Goal: Information Seeking & Learning: Find specific fact

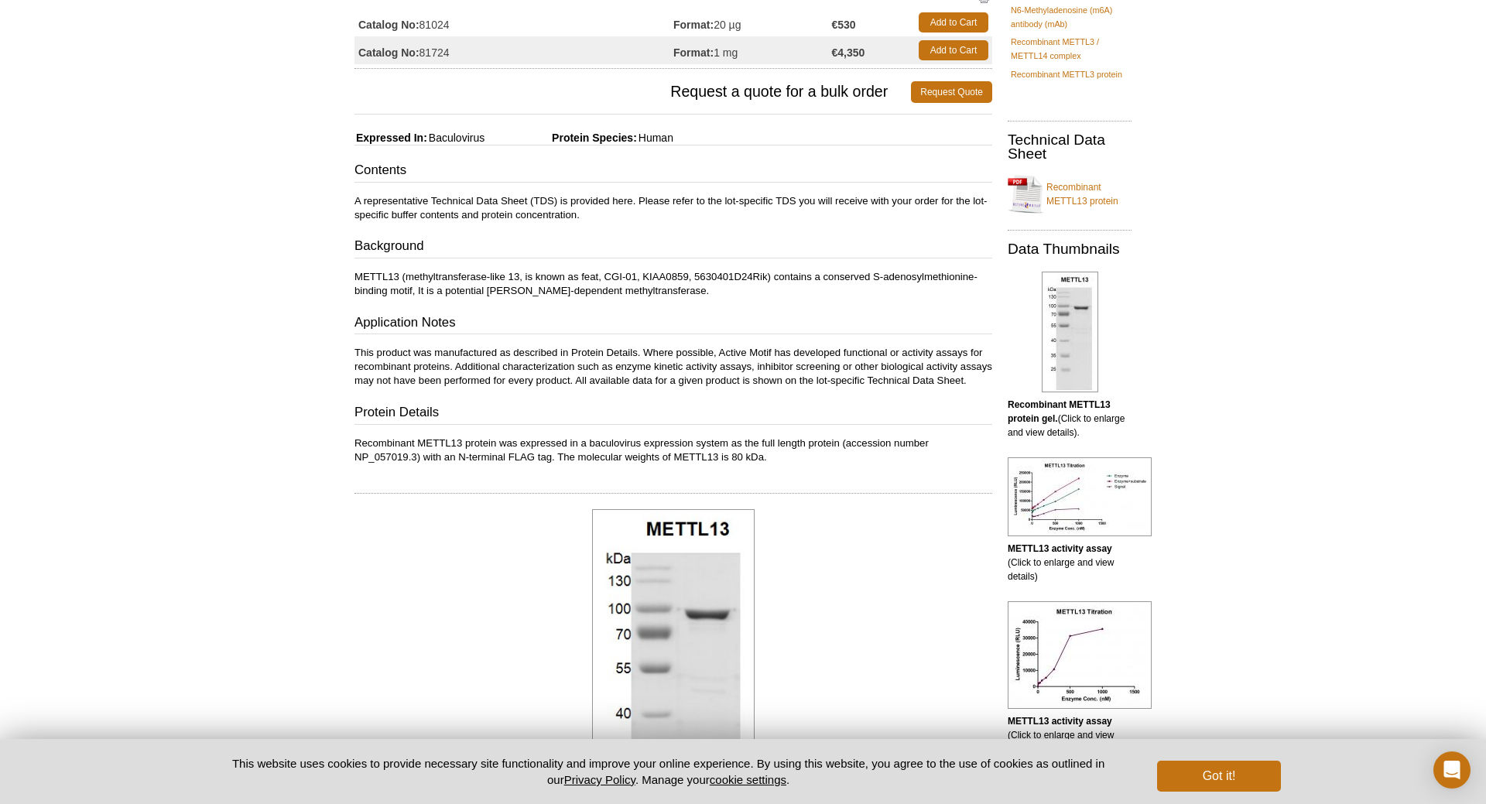
scroll to position [158, 0]
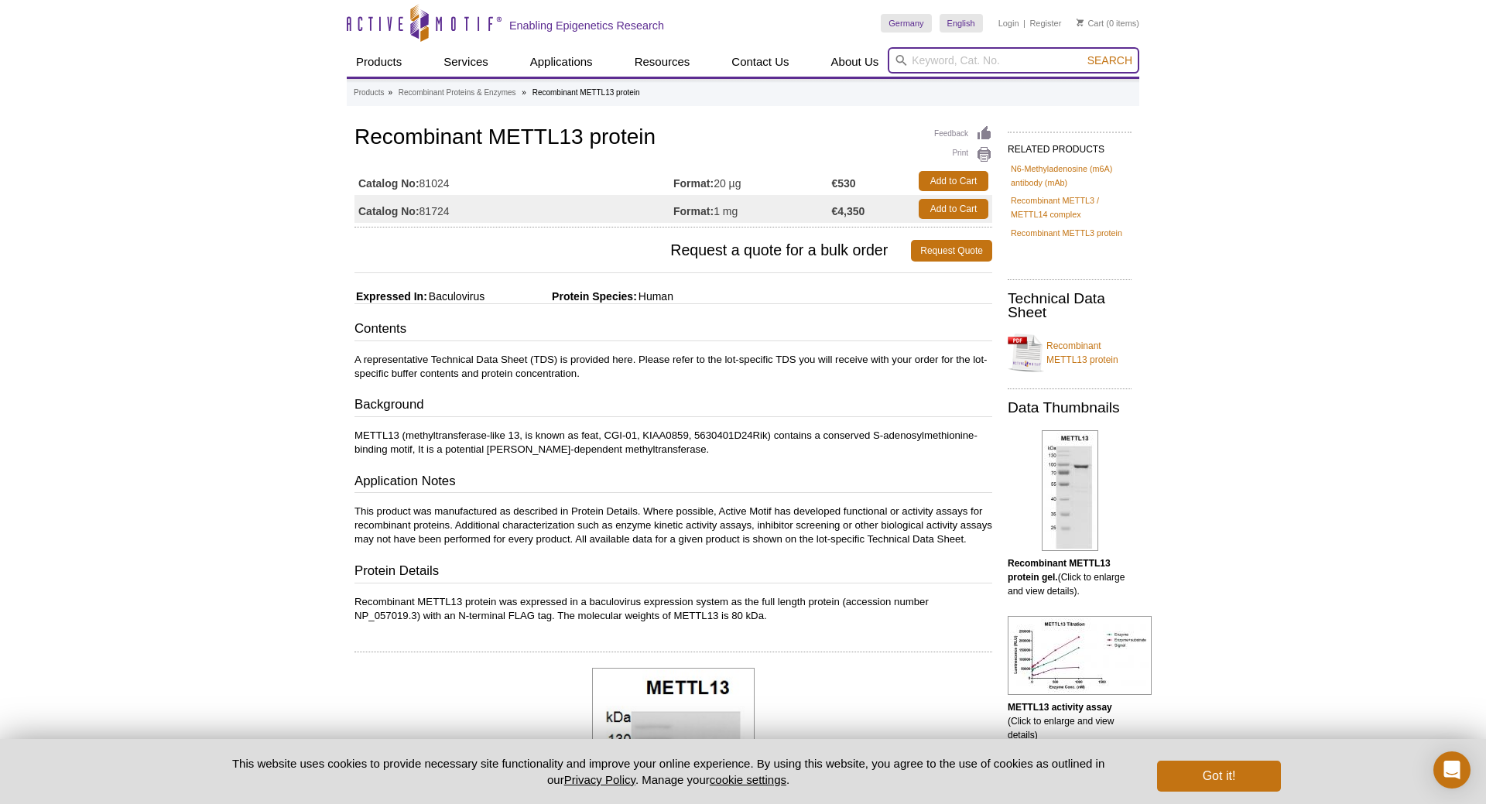
click at [911, 55] on input "search" at bounding box center [1014, 60] width 252 height 26
type input "mettl12"
click at [1083, 53] on button "Search" at bounding box center [1110, 60] width 54 height 14
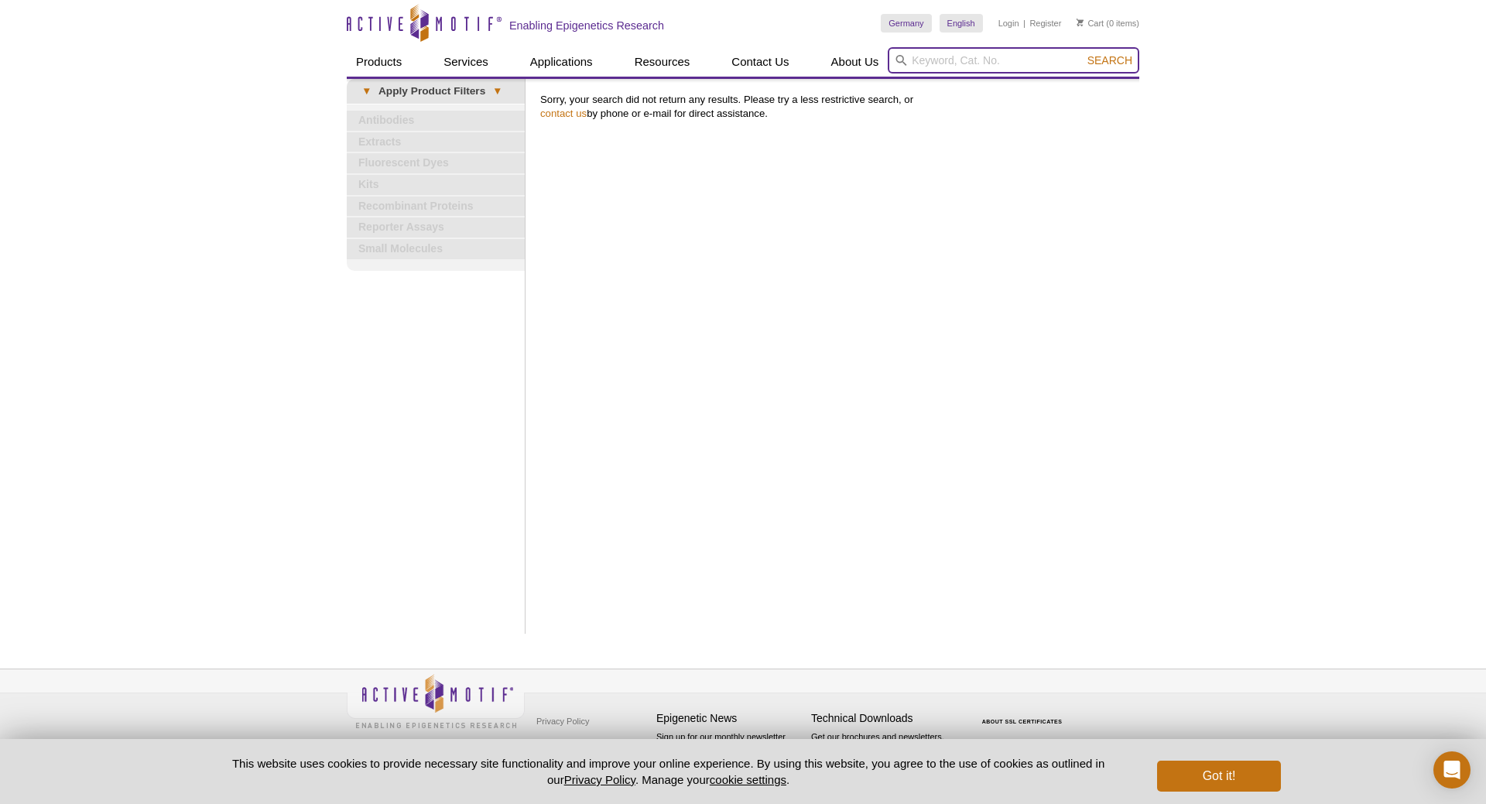
click at [940, 56] on input "search" at bounding box center [1014, 60] width 252 height 26
type input "hemk1"
click at [1083, 53] on button "Search" at bounding box center [1110, 60] width 54 height 14
click at [995, 63] on input "search" at bounding box center [1014, 60] width 252 height 26
type input "mettl15"
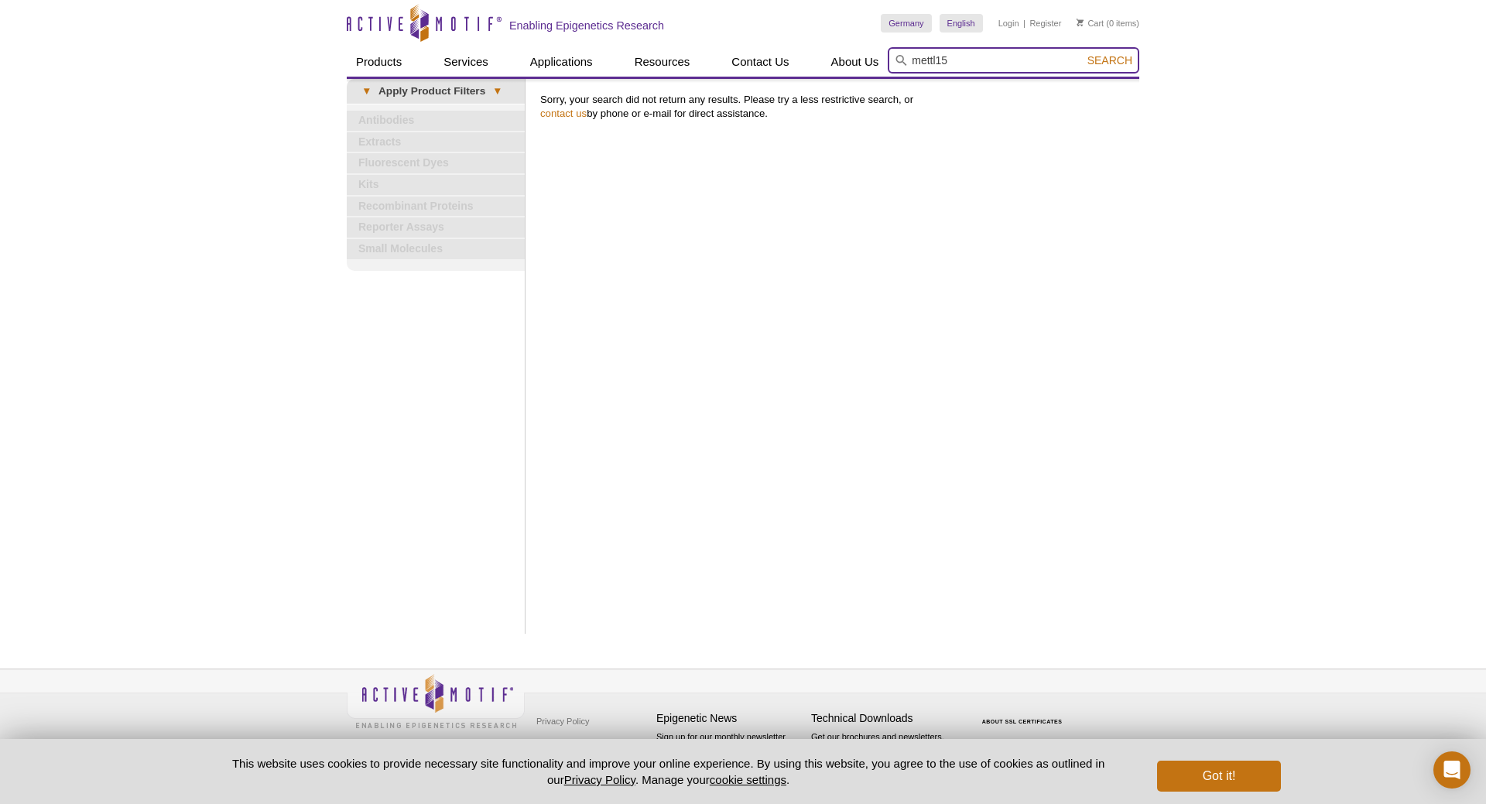
click at [1083, 53] on button "Search" at bounding box center [1110, 60] width 54 height 14
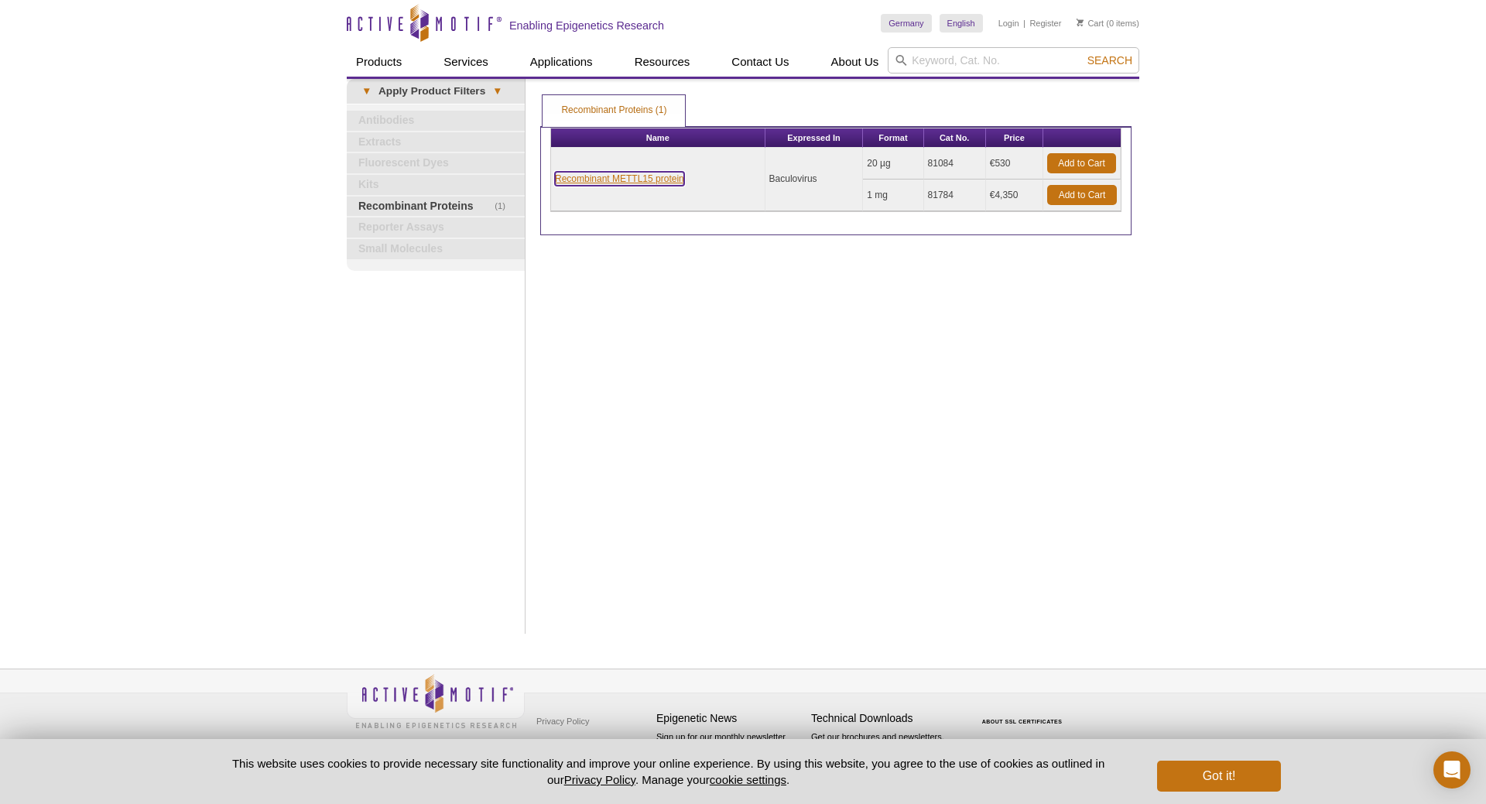
click at [649, 174] on link "Recombinant METTL15 protein" at bounding box center [619, 179] width 129 height 14
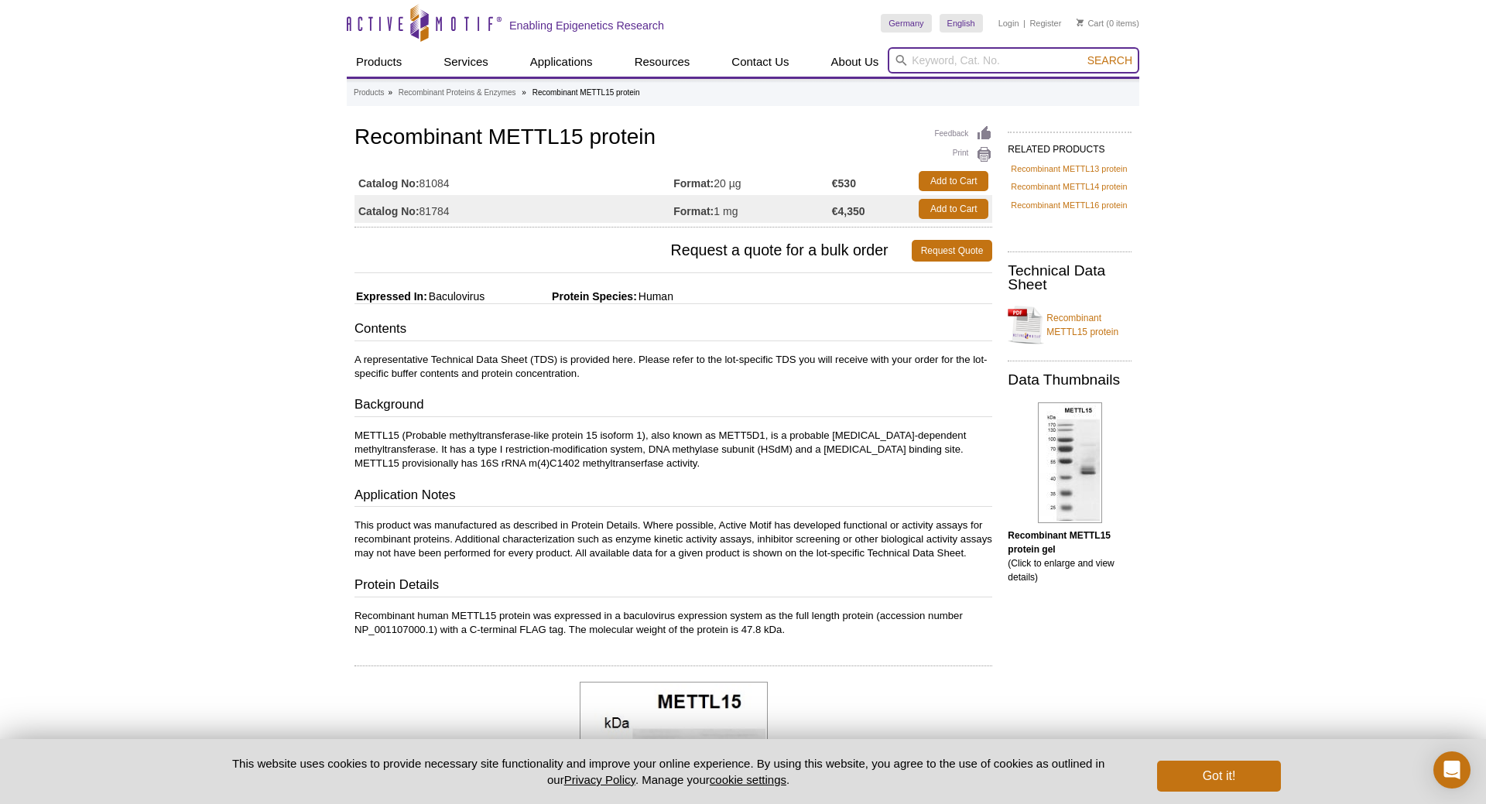
click at [933, 56] on input "search" at bounding box center [1014, 60] width 252 height 26
type input "mettl17"
click at [1083, 53] on button "Search" at bounding box center [1110, 60] width 54 height 14
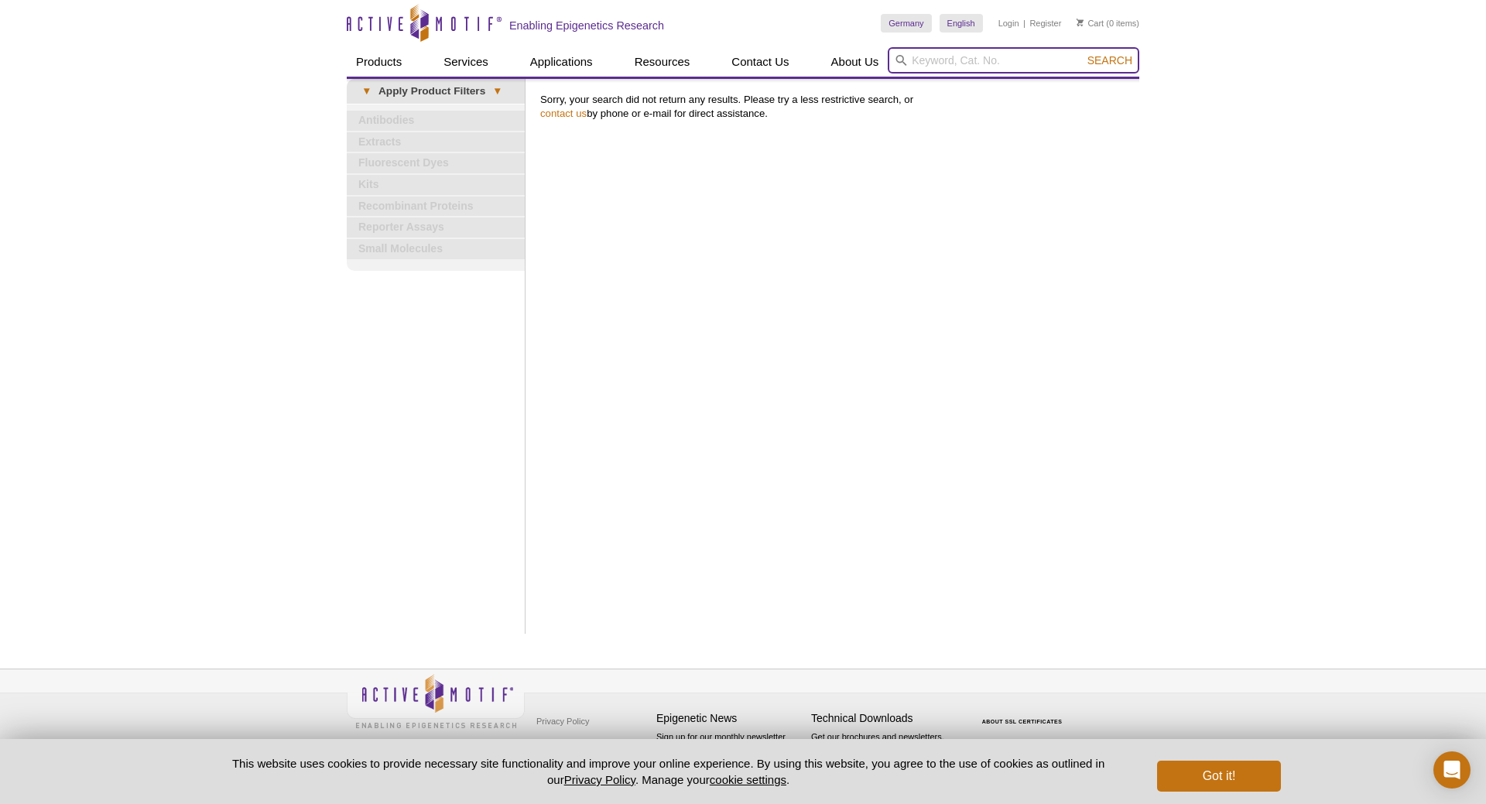
click at [932, 52] on input "search" at bounding box center [1014, 60] width 252 height 26
type input "mettl8"
click at [1083, 53] on button "Search" at bounding box center [1110, 60] width 54 height 14
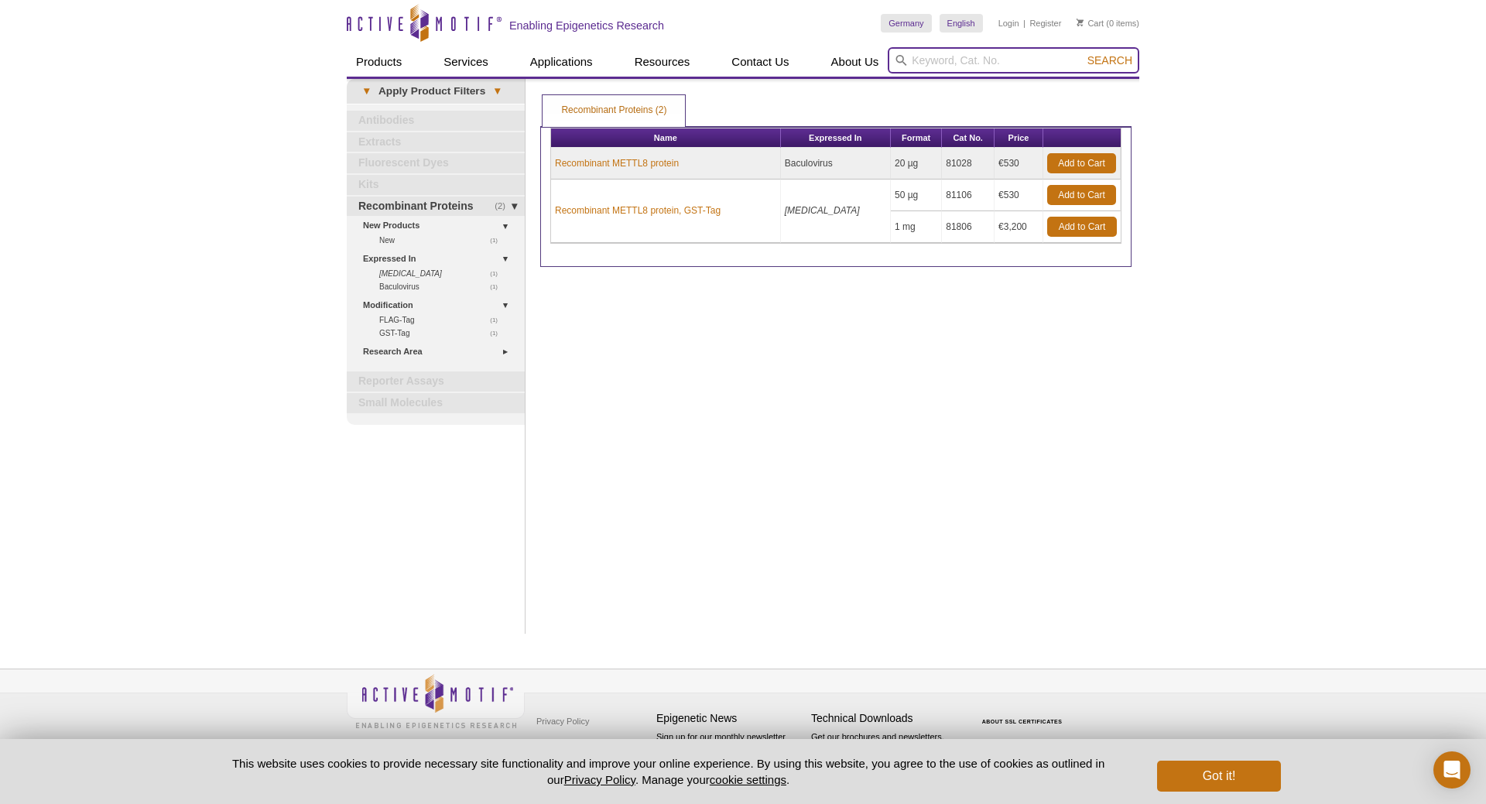
click at [926, 53] on input "search" at bounding box center [1014, 60] width 252 height 26
type input "mettl9"
click at [1083, 53] on button "Search" at bounding box center [1110, 60] width 54 height 14
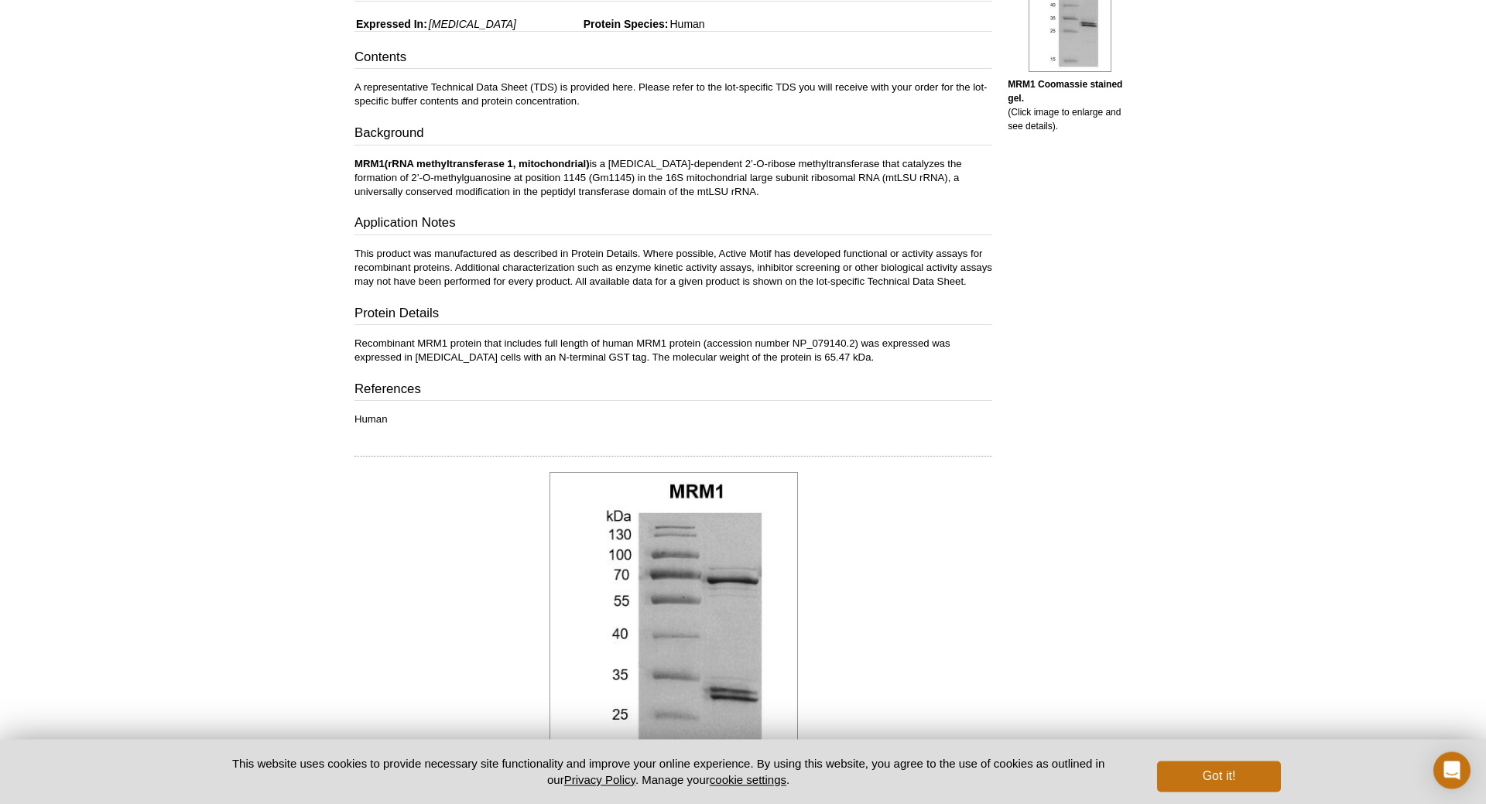
scroll to position [269, 0]
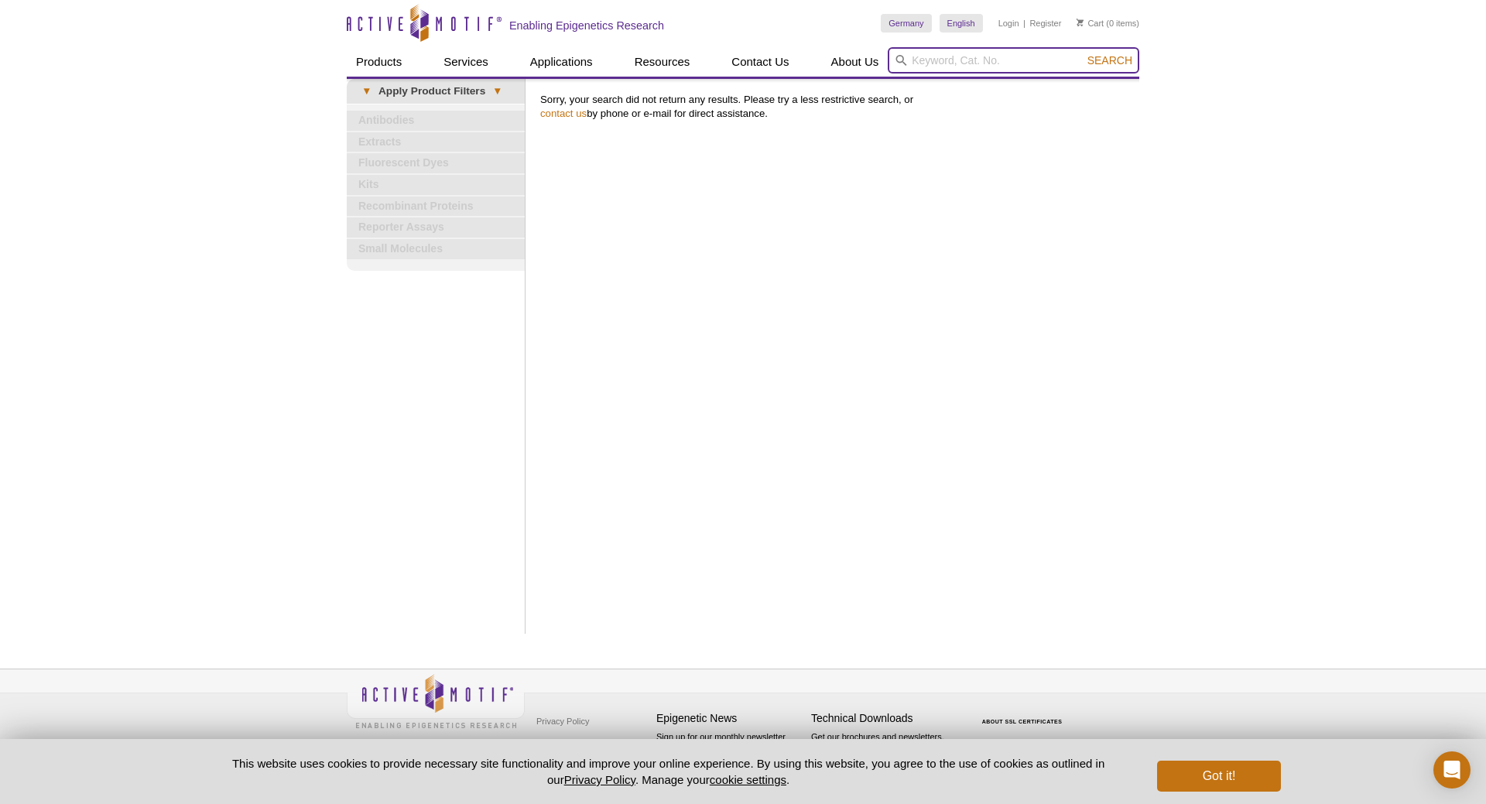
click at [947, 66] on input "search" at bounding box center [1014, 60] width 252 height 26
paste input "NSUN4"
type input "NSUN4"
click at [1083, 53] on button "Search" at bounding box center [1110, 60] width 54 height 14
click at [951, 67] on input "search" at bounding box center [1014, 60] width 252 height 26
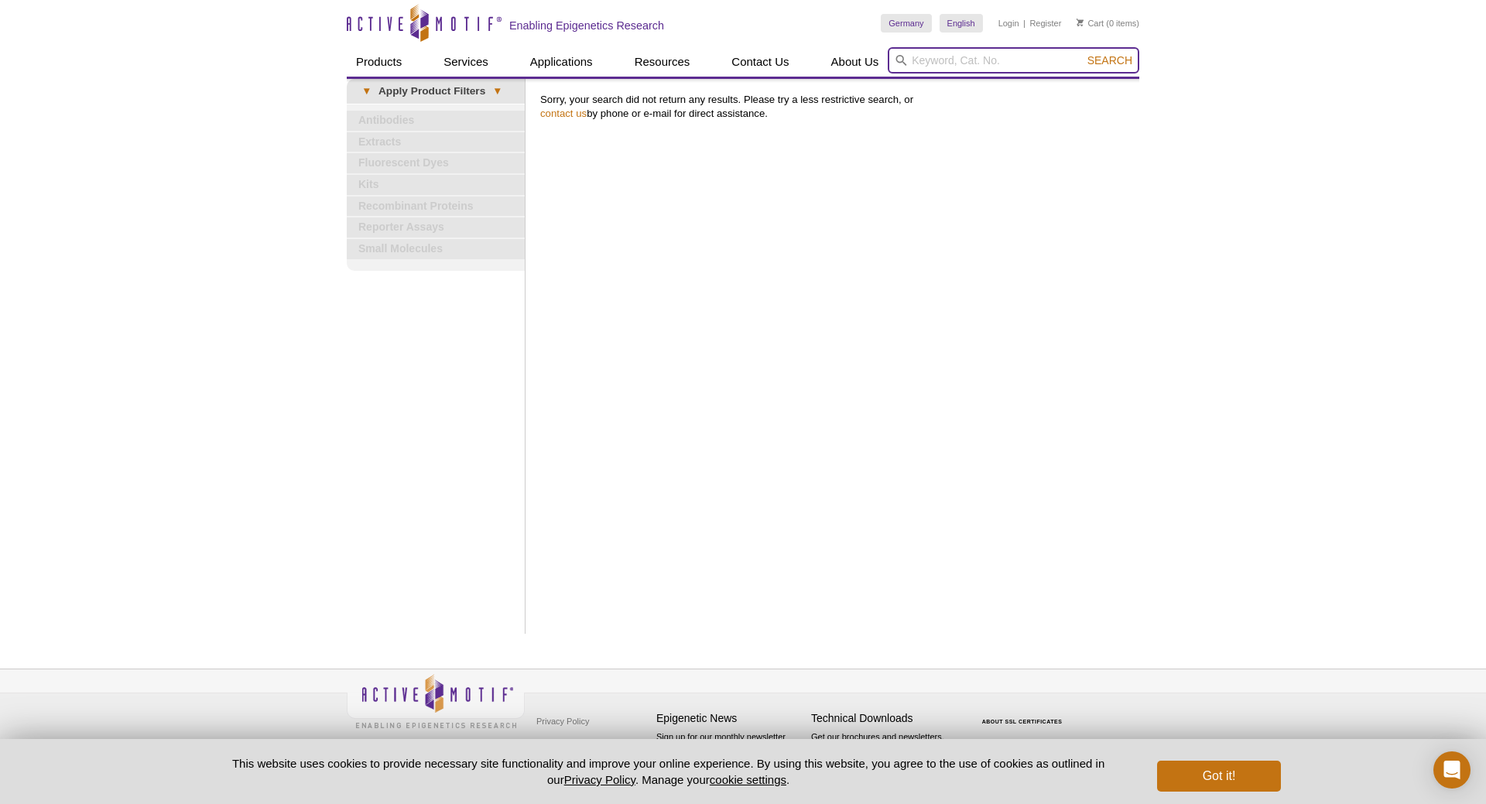
paste input "PEMT"
type input "PEMT"
click at [1083, 53] on button "Search" at bounding box center [1110, 60] width 54 height 14
click at [957, 53] on input "search" at bounding box center [1014, 60] width 252 height 26
paste input "SETD9"
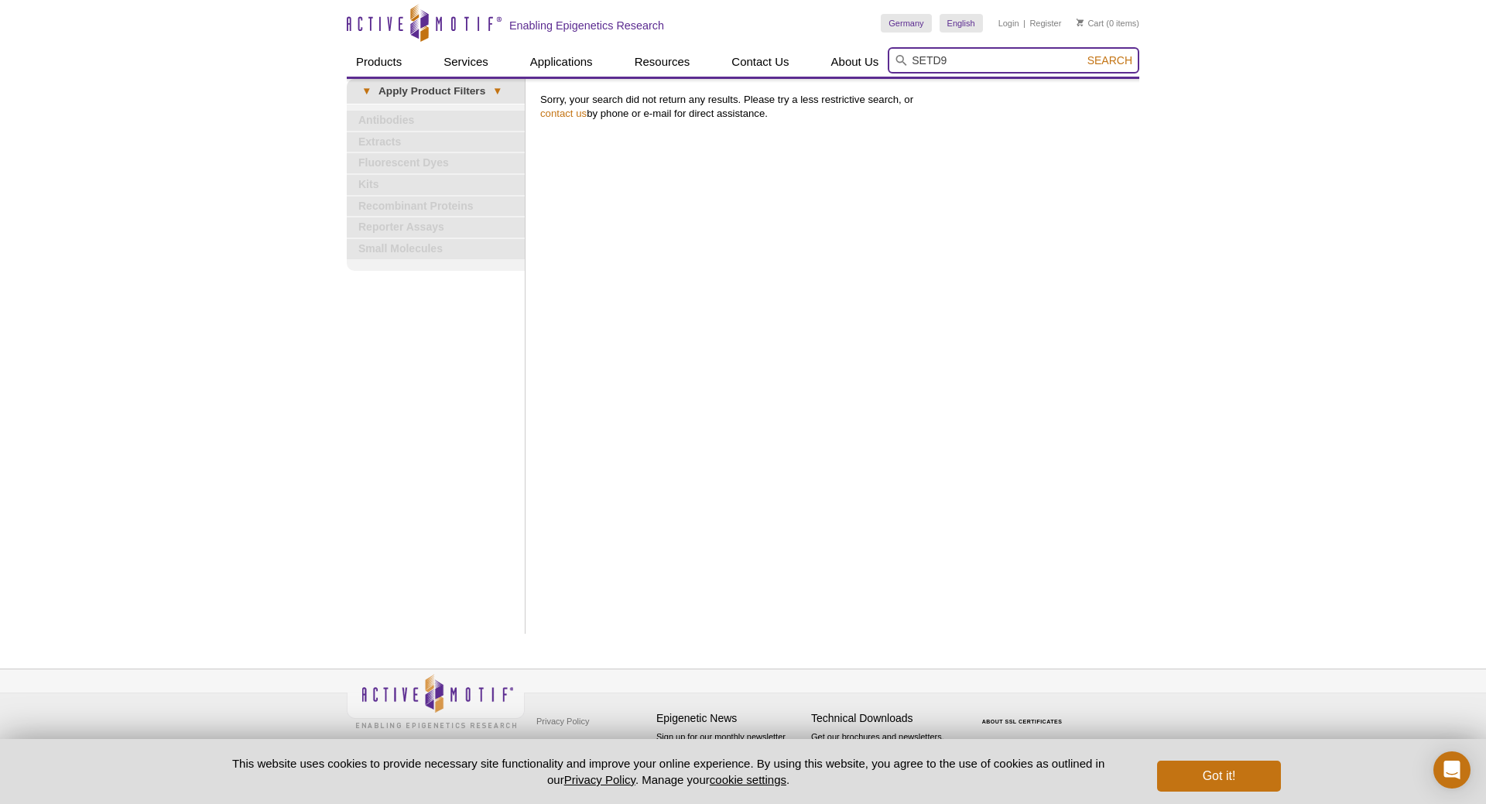
type input "SETD9"
click at [1083, 53] on button "Search" at bounding box center [1110, 60] width 54 height 14
click at [930, 62] on input "search" at bounding box center [1014, 60] width 252 height 26
paste input "TFB1M"
type input "TFB1M"
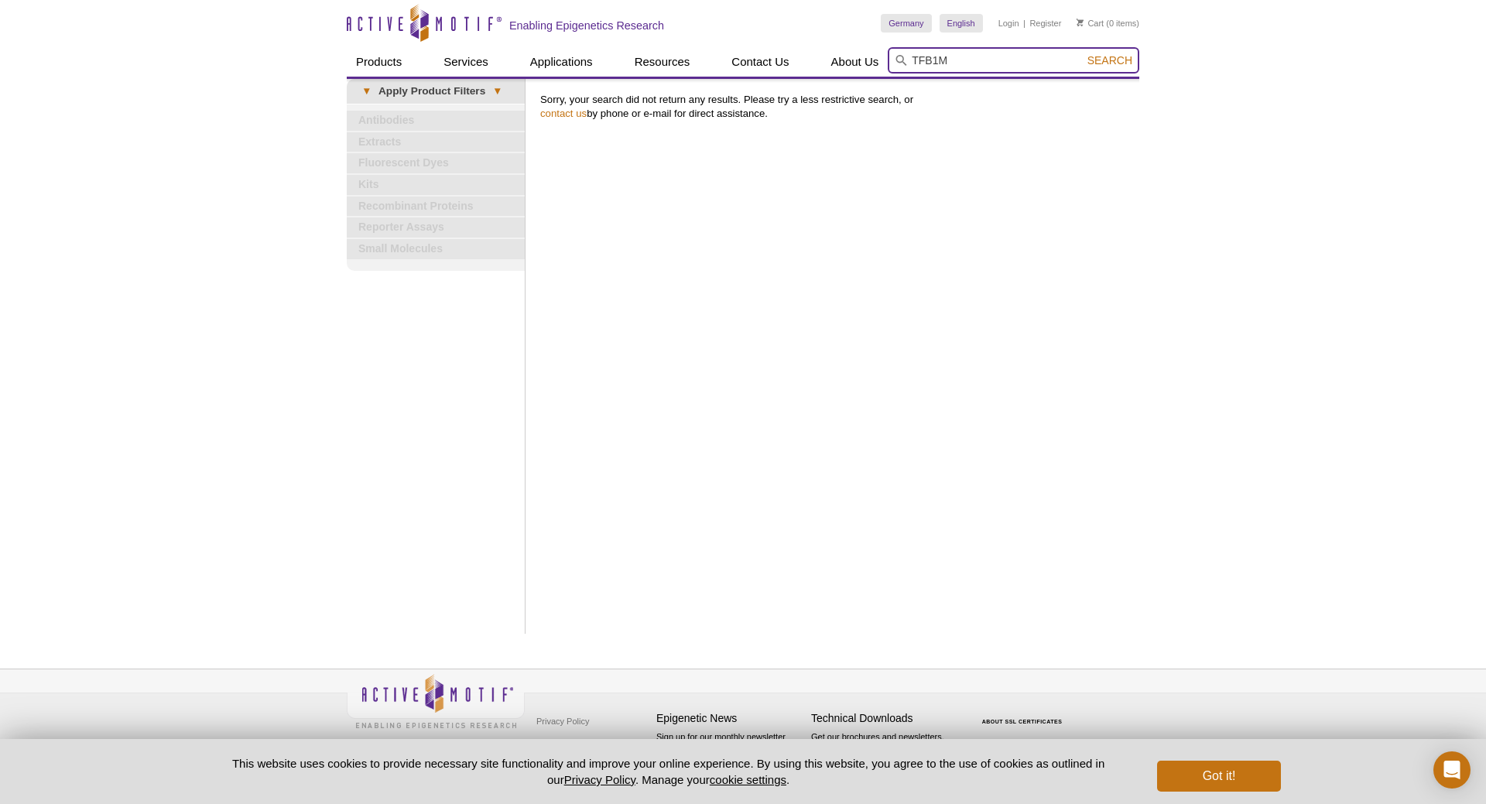
click at [1083, 53] on button "Search" at bounding box center [1110, 60] width 54 height 14
click at [937, 65] on input "search" at bounding box center [1014, 60] width 252 height 26
type input "trmt1"
click at [1083, 53] on button "Search" at bounding box center [1110, 60] width 54 height 14
click at [1004, 68] on input "search" at bounding box center [1014, 60] width 252 height 26
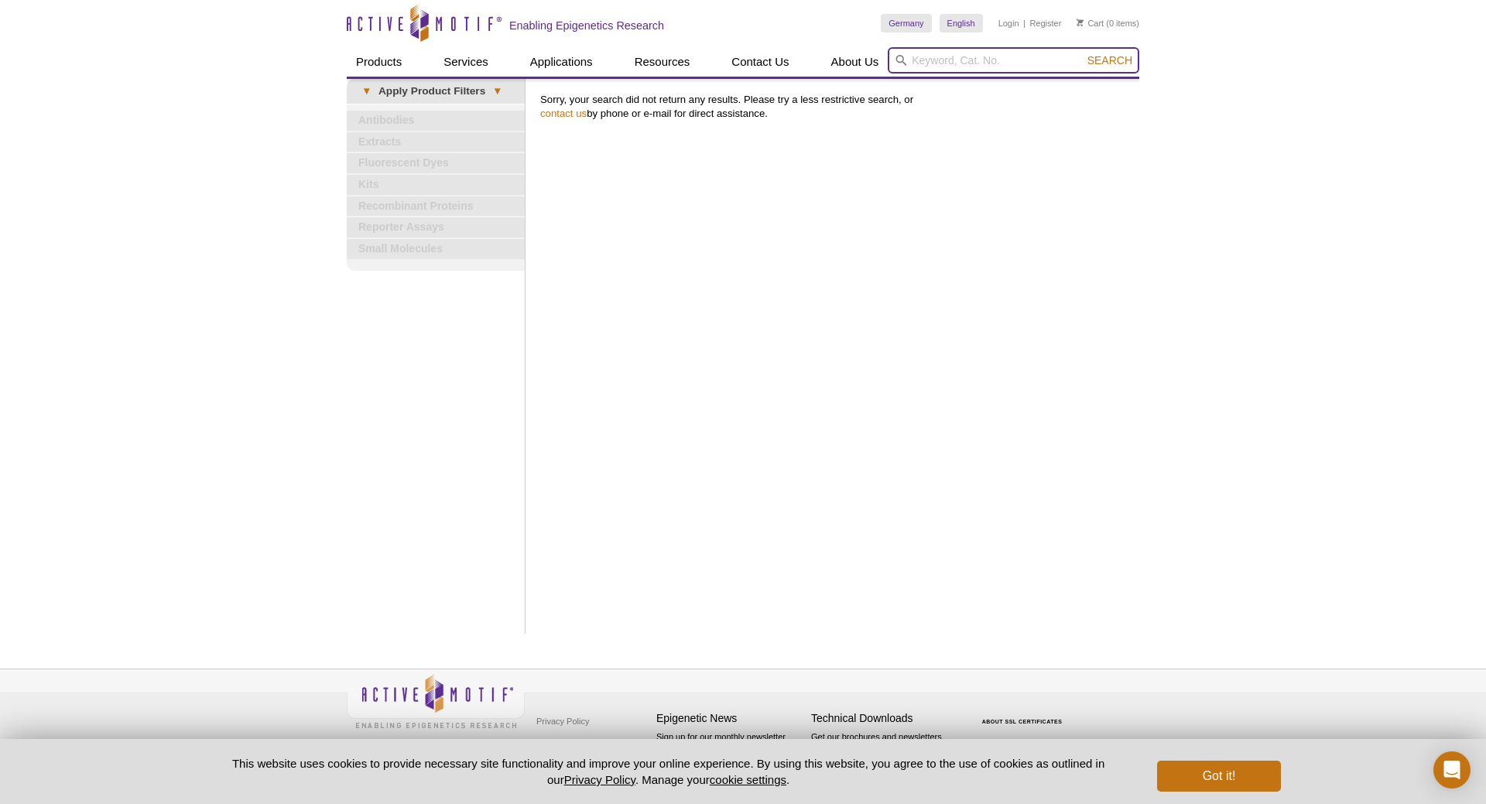
paste input "TRMT10B"
click at [1083, 53] on button "Search" at bounding box center [1110, 60] width 54 height 14
click at [1086, 89] on li "81455 / 81555 - Recombinant TRMT10B protein" at bounding box center [998, 85] width 221 height 22
type input "81455 / 81555 - Recombinant TRMT10B protein"
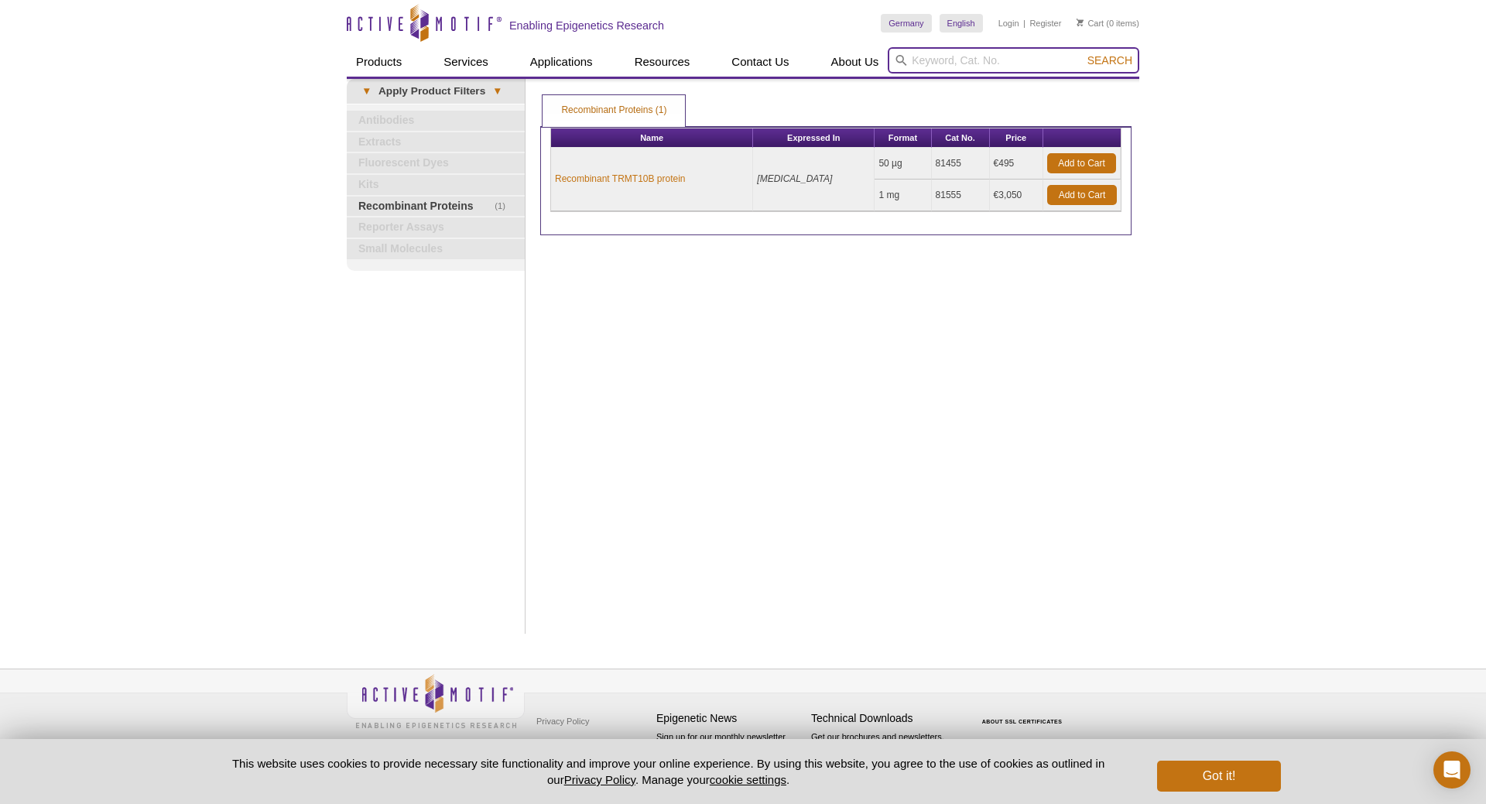
click at [998, 63] on input "search" at bounding box center [1014, 60] width 252 height 26
paste input "TRMT2B"
type input "TRMT2B"
click at [1083, 53] on button "Search" at bounding box center [1110, 60] width 54 height 14
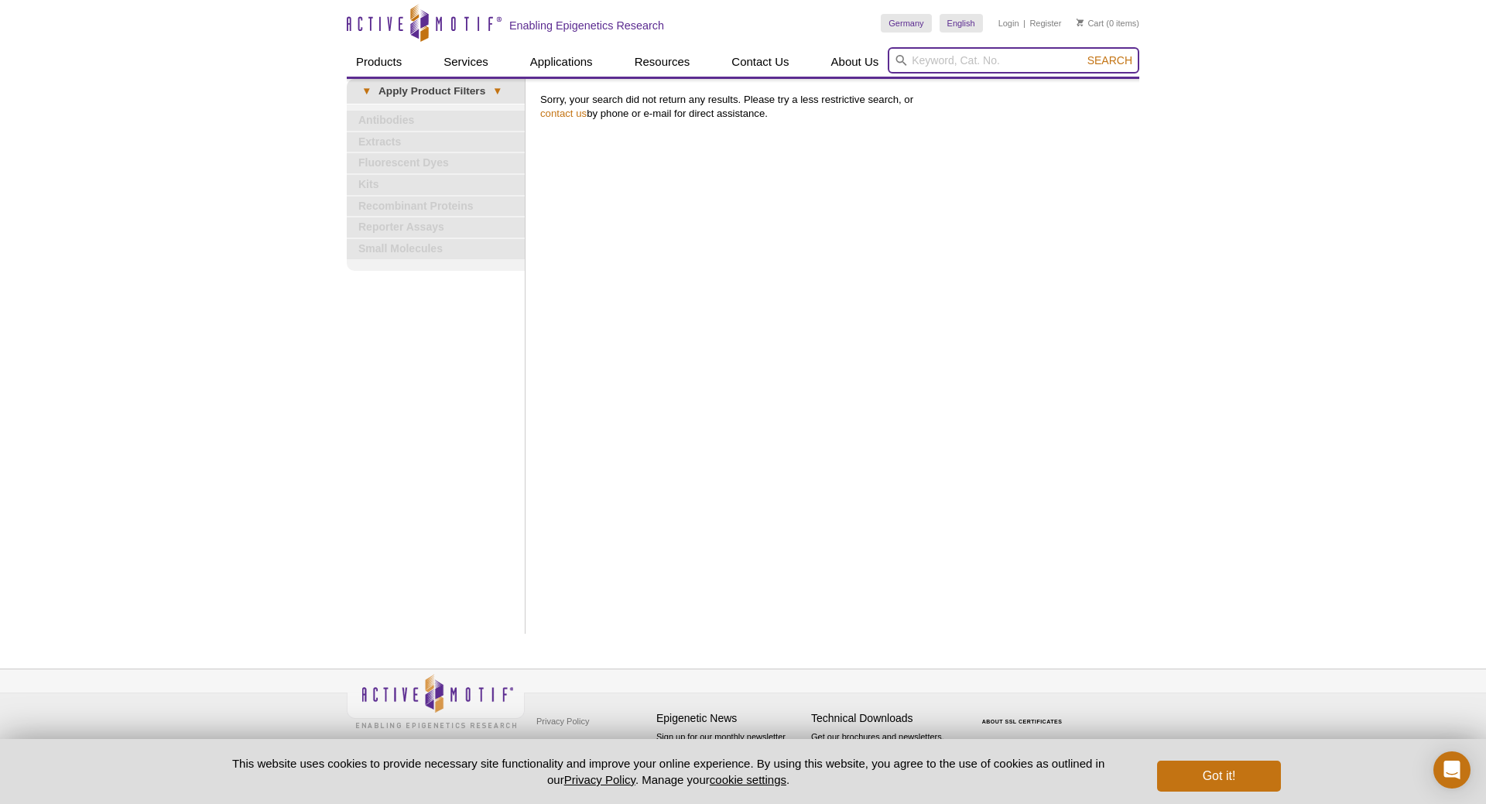
click at [923, 67] on input "search" at bounding box center [1014, 60] width 252 height 26
paste input "TRMT61B"
type input "TRMT61B"
click at [1083, 53] on button "Search" at bounding box center [1110, 60] width 54 height 14
